Goal: Transaction & Acquisition: Book appointment/travel/reservation

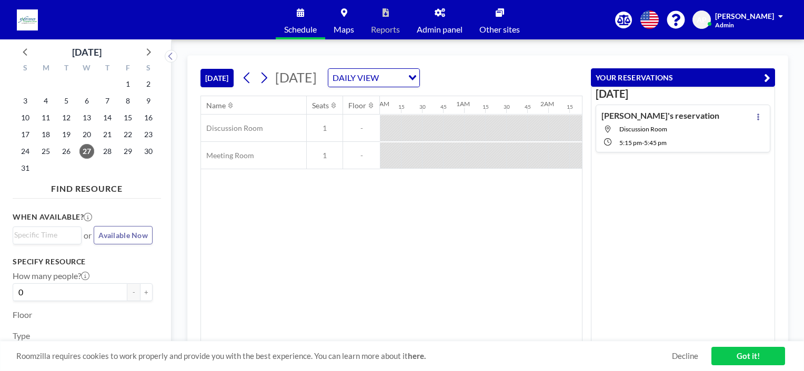
scroll to position [0, 736]
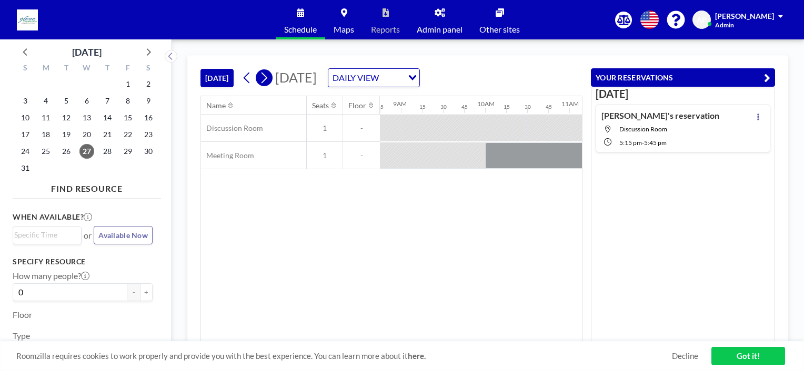
click at [264, 77] on icon at bounding box center [264, 78] width 10 height 16
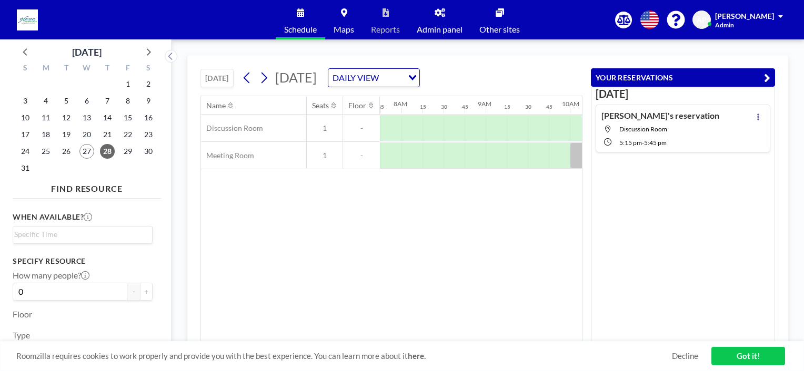
scroll to position [0, 652]
click at [393, 161] on div at bounding box center [390, 156] width 21 height 26
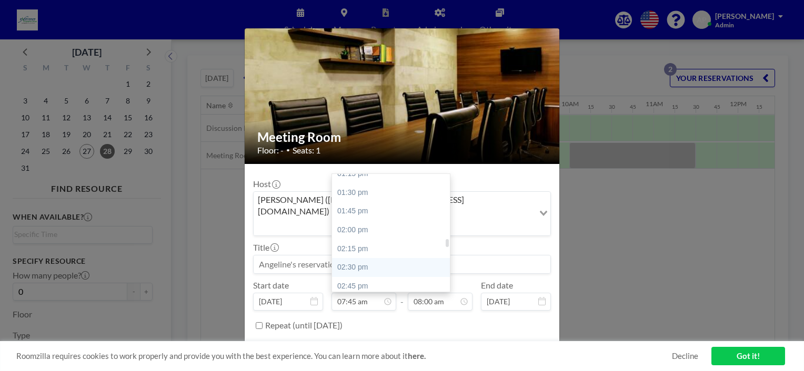
scroll to position [1054, 0]
click at [358, 243] on div "03:00 pm" at bounding box center [393, 252] width 123 height 19
type input "03:00 pm"
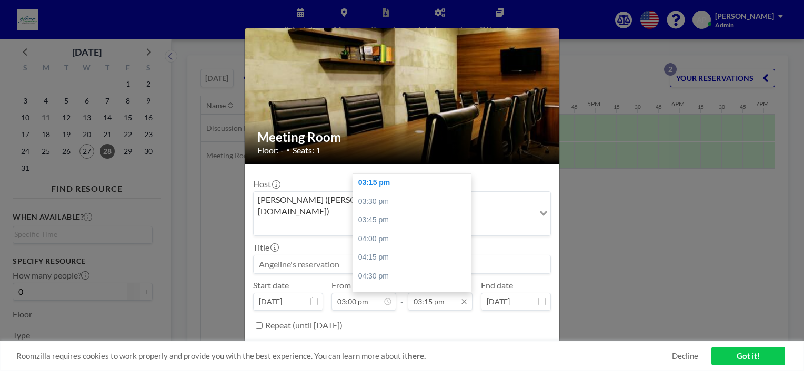
scroll to position [0, 1241]
click at [381, 230] on div "04:00 pm" at bounding box center [414, 239] width 123 height 19
type input "04:00 pm"
click at [343, 256] on input at bounding box center [402, 265] width 297 height 18
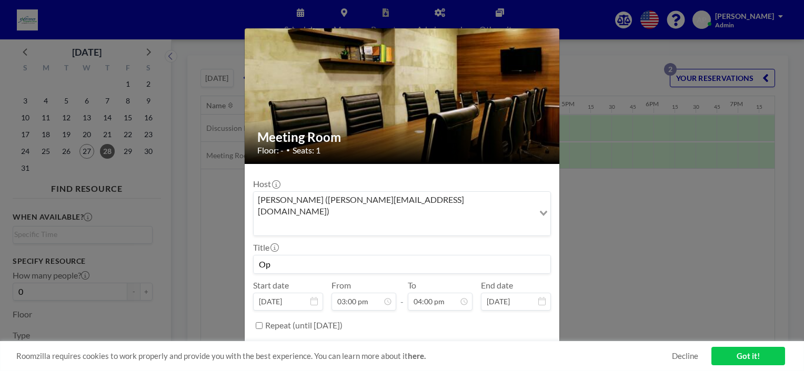
type input "O"
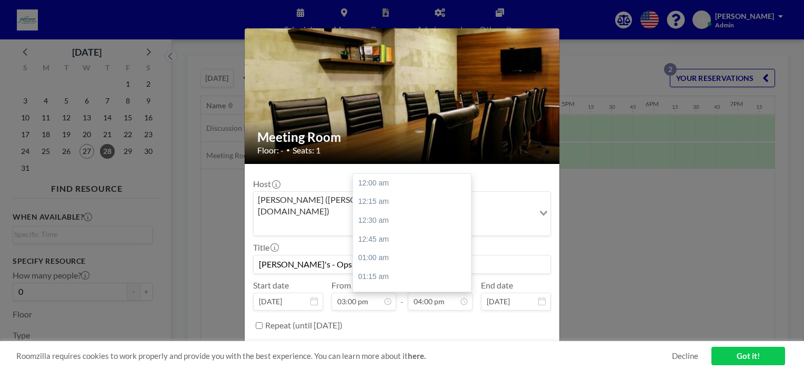
scroll to position [1198, 0]
type input "[PERSON_NAME]'s - Ops Exe"
click at [520, 343] on button "BOOK NOW" at bounding box center [524, 352] width 53 height 18
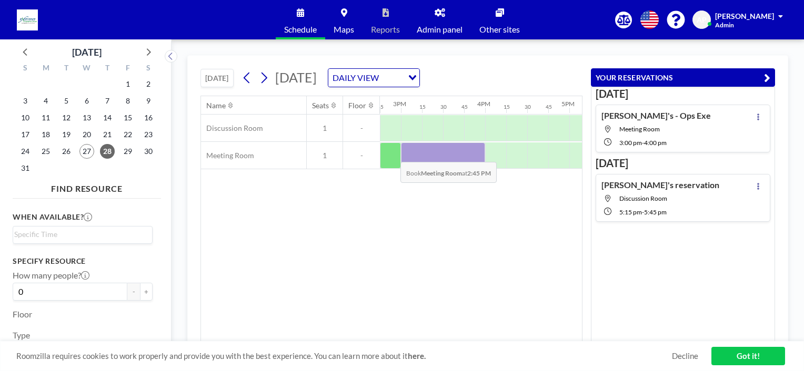
click at [392, 154] on div at bounding box center [390, 156] width 21 height 26
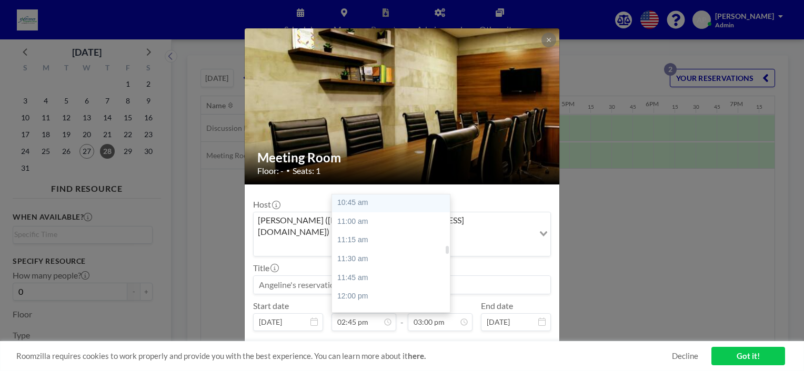
scroll to position [789, 0]
click at [356, 229] on div "11:00 am" at bounding box center [393, 238] width 123 height 19
type input "11:00 am"
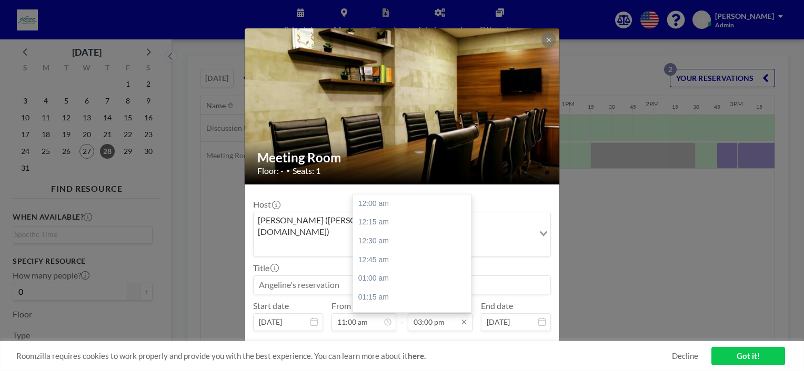
scroll to position [1124, 0]
click at [428, 314] on input "03:00 pm" at bounding box center [440, 323] width 65 height 18
click at [376, 233] on div "12:00 pm" at bounding box center [414, 242] width 123 height 19
type input "12:00 pm"
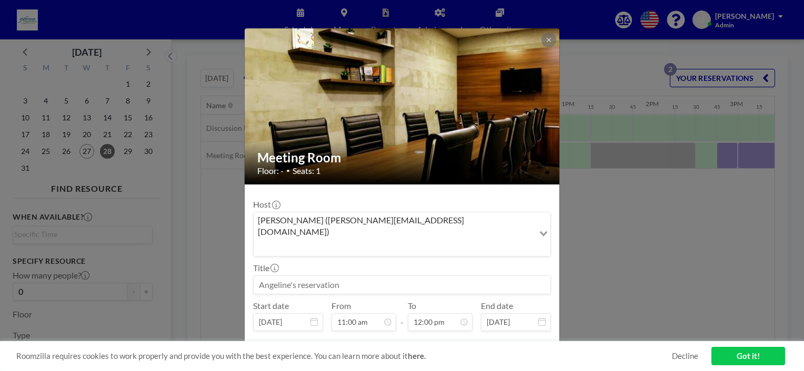
scroll to position [824, 0]
click at [311, 276] on input at bounding box center [402, 285] width 297 height 18
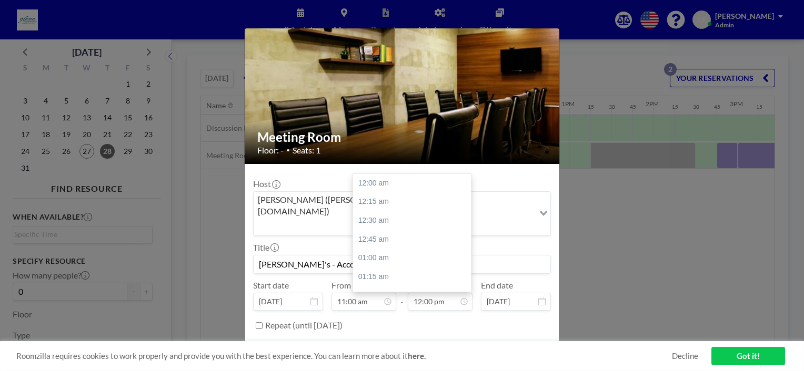
scroll to position [898, 0]
type input "[PERSON_NAME]'s - Accounts Exe"
click at [531, 343] on button "BOOK NOW" at bounding box center [524, 352] width 53 height 18
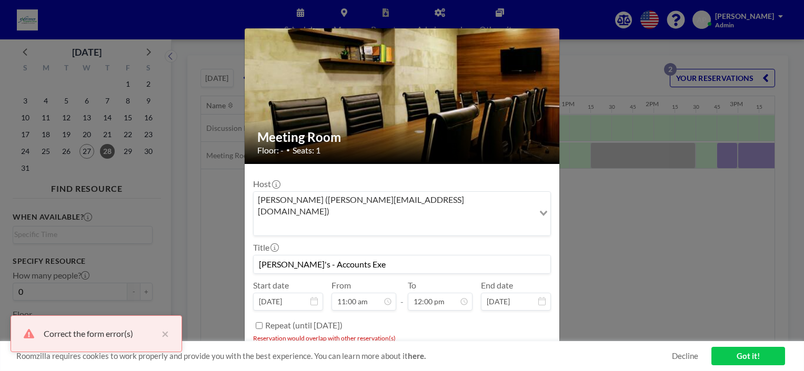
click at [629, 243] on div "Meeting Room Floor: - • Seats: 1 Host [PERSON_NAME] ([PERSON_NAME][EMAIL_ADDRES…" at bounding box center [402, 185] width 804 height 371
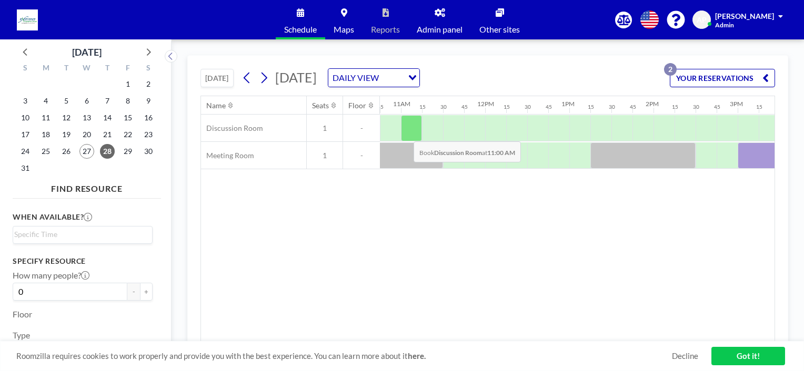
click at [405, 133] on div at bounding box center [411, 128] width 21 height 26
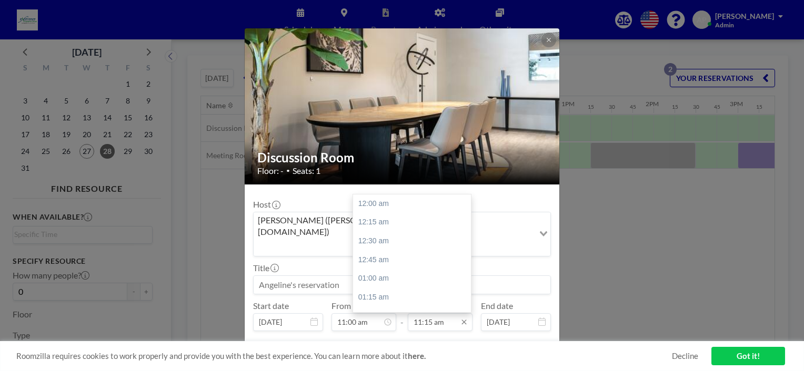
scroll to position [843, 0]
drag, startPoint x: 382, startPoint y: 231, endPoint x: 395, endPoint y: 240, distance: 15.5
click at [382, 250] on div "12:00 pm" at bounding box center [414, 259] width 123 height 19
type input "12:00 pm"
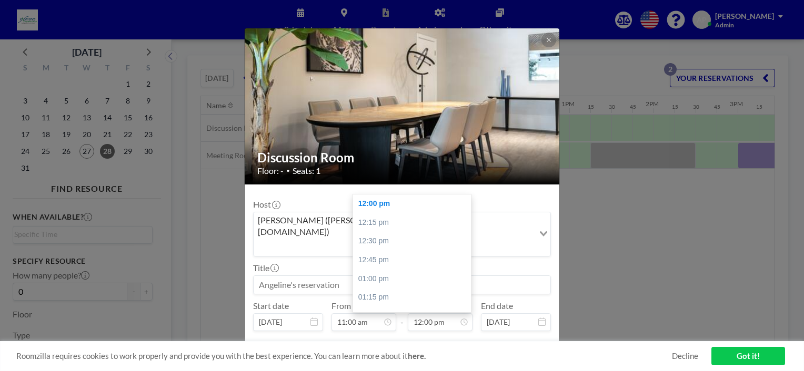
click at [295, 276] on input at bounding box center [402, 285] width 297 height 18
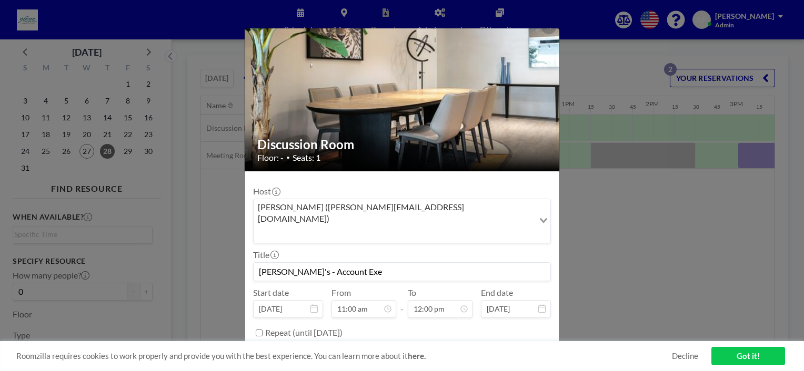
scroll to position [21, 0]
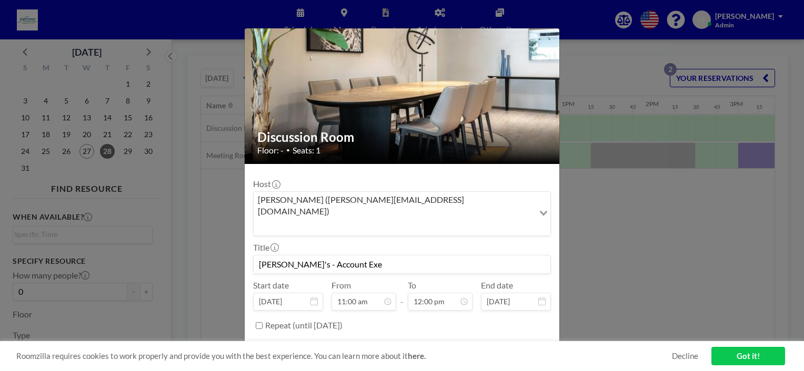
type input "[PERSON_NAME]'s - Account Exe"
click at [524, 343] on button "BOOK NOW" at bounding box center [524, 352] width 53 height 18
